Goal: Register for event/course

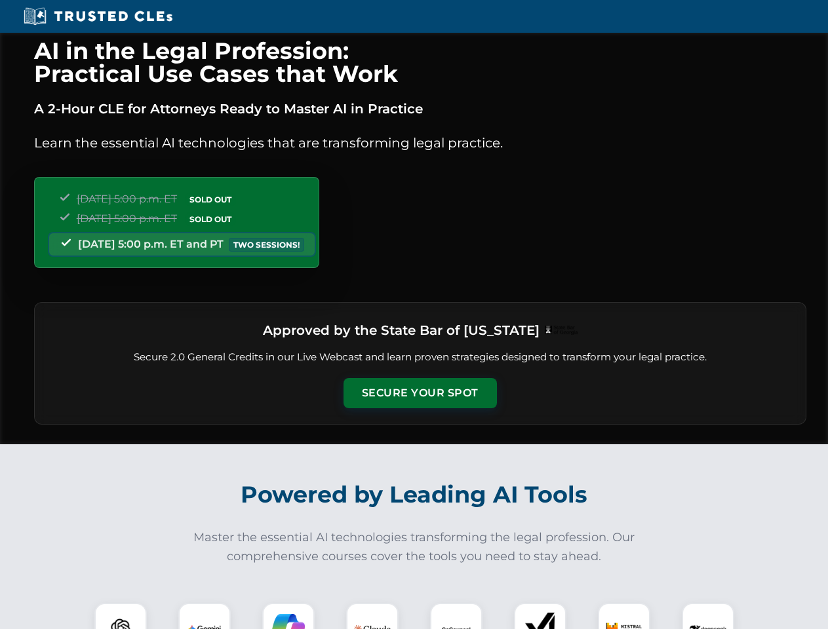
click at [420, 393] on button "Secure Your Spot" at bounding box center [419, 393] width 153 height 30
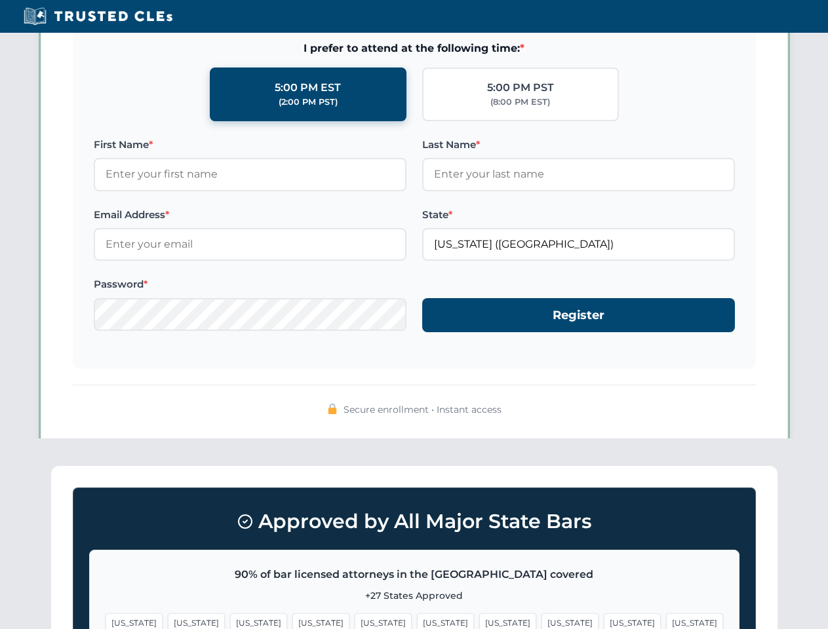
click at [604, 616] on span "[US_STATE]" at bounding box center [632, 623] width 57 height 19
